Goal: Find specific page/section: Find specific page/section

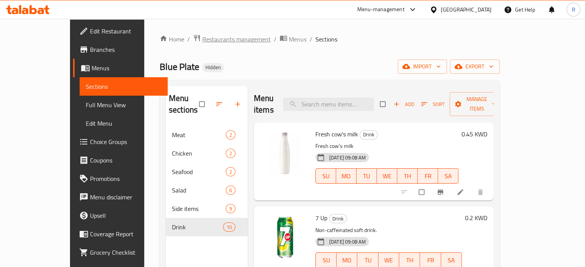
click at [202, 40] on span "Restaurants management" at bounding box center [236, 39] width 68 height 9
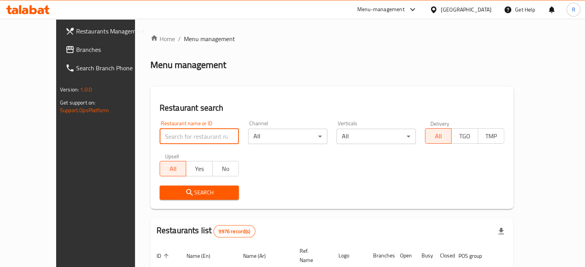
click at [160, 137] on input "search" at bounding box center [199, 136] width 79 height 15
type input "par"
click at [423, 16] on div "Menu-management" at bounding box center [387, 9] width 72 height 18
click at [417, 12] on icon at bounding box center [412, 9] width 9 height 9
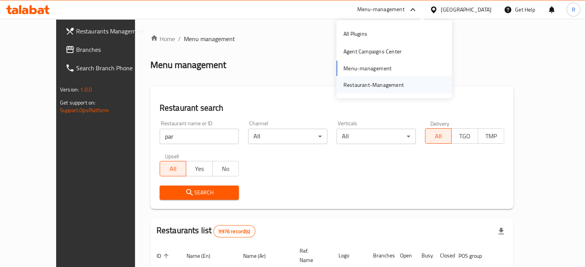
click at [373, 85] on div "Restaurant-Management" at bounding box center [373, 85] width 60 height 8
